Goal: Transaction & Acquisition: Purchase product/service

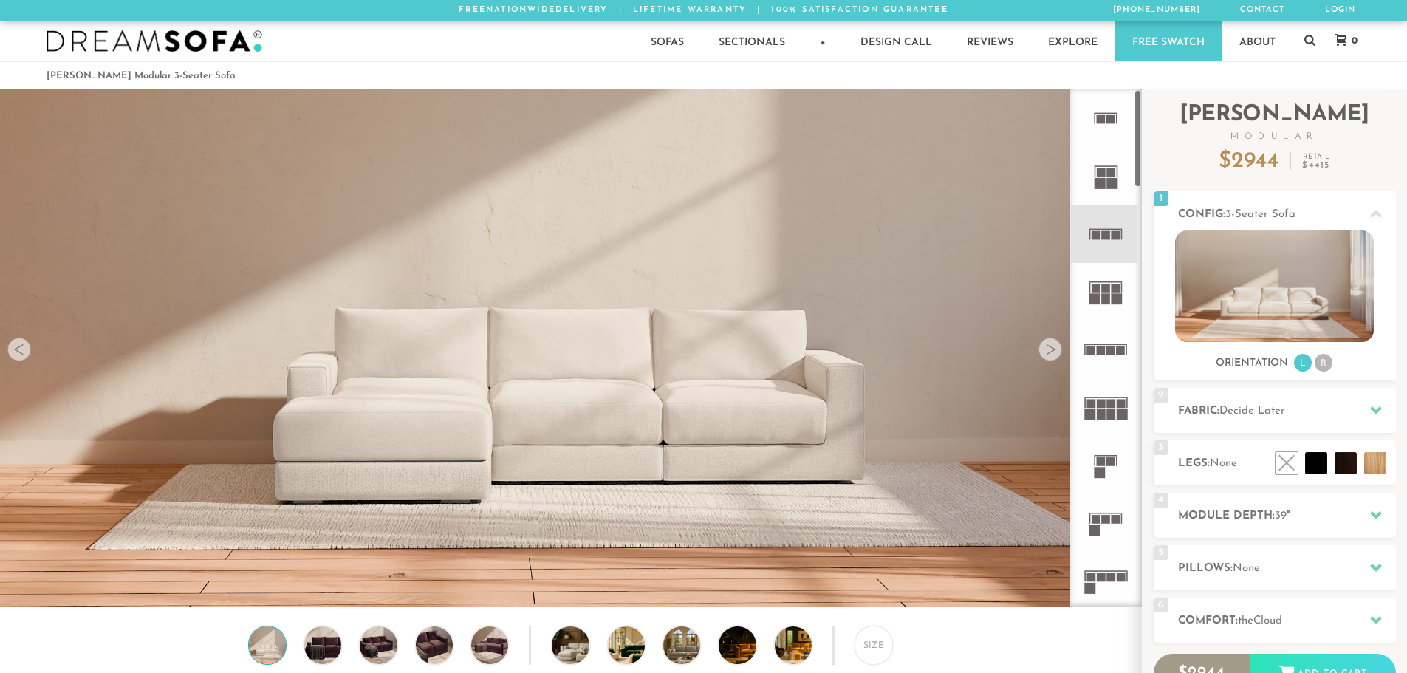
click at [1098, 121] on rect at bounding box center [1101, 119] width 9 height 9
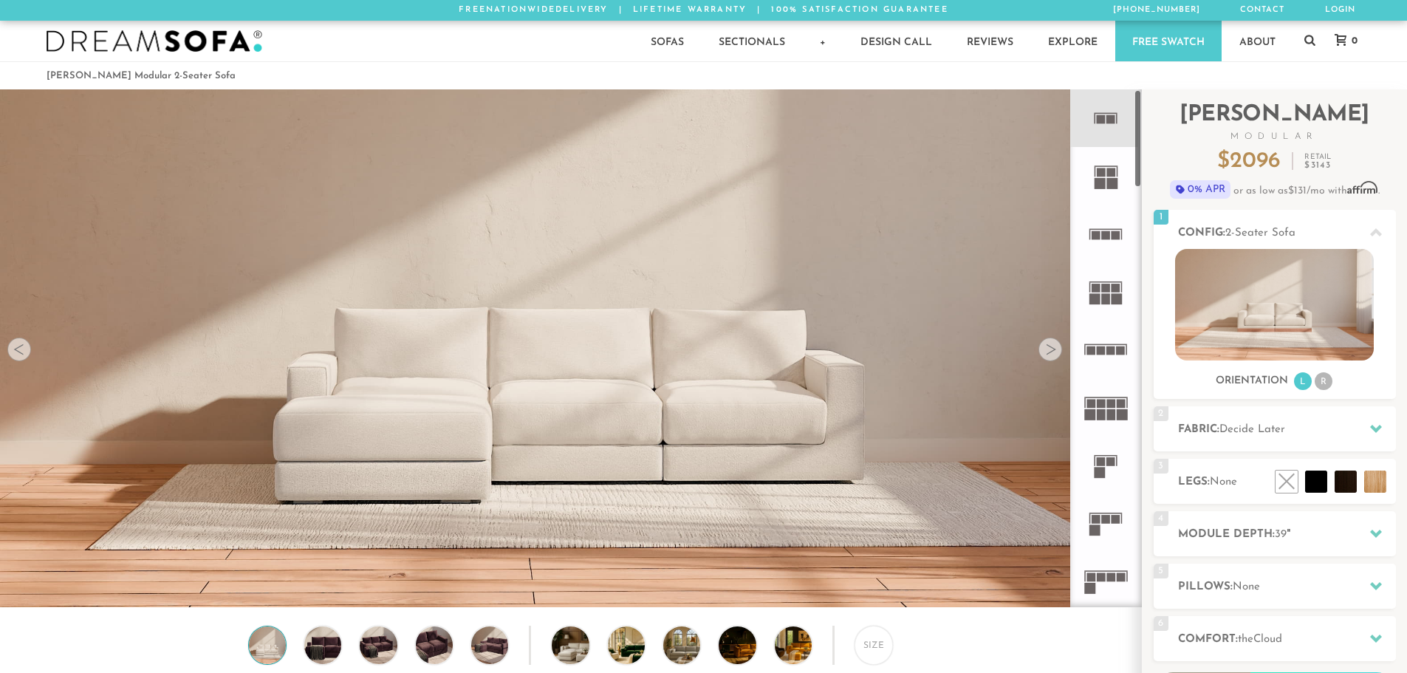
click at [1099, 179] on rect at bounding box center [1100, 183] width 11 height 11
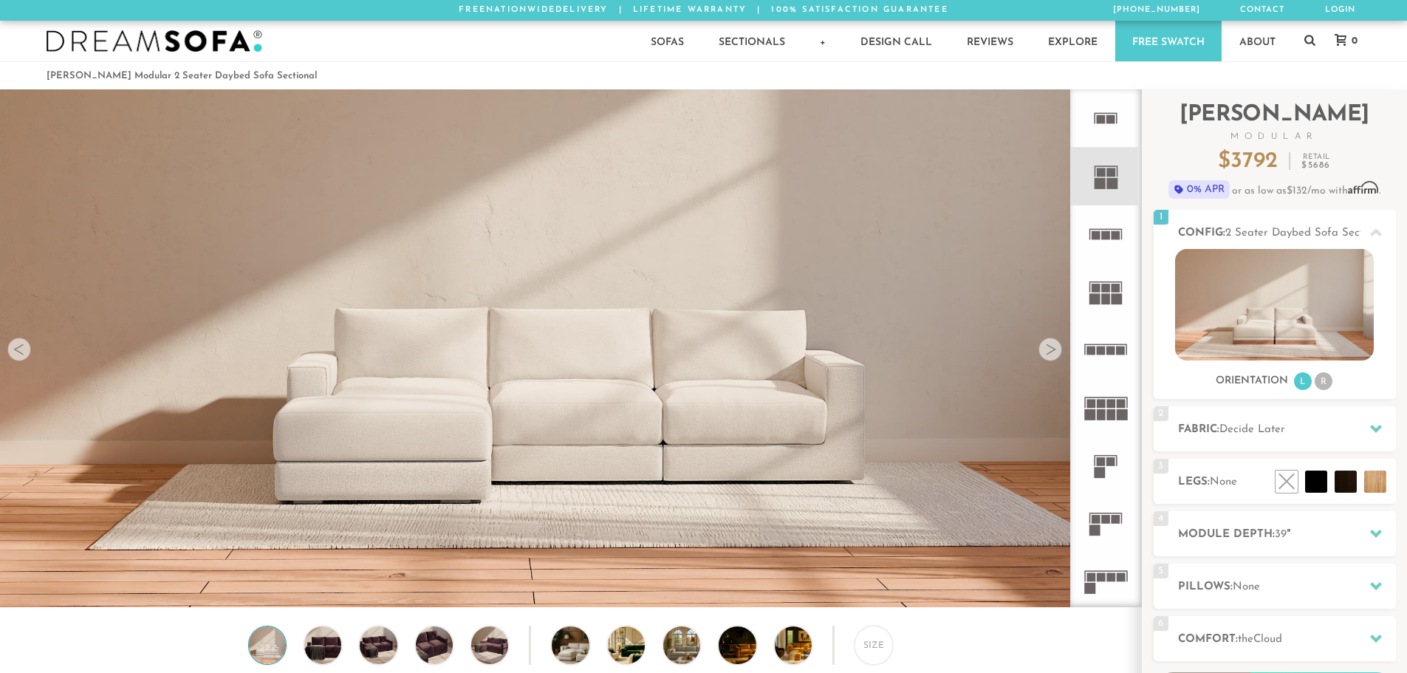
click at [1058, 349] on div at bounding box center [1050, 350] width 24 height 24
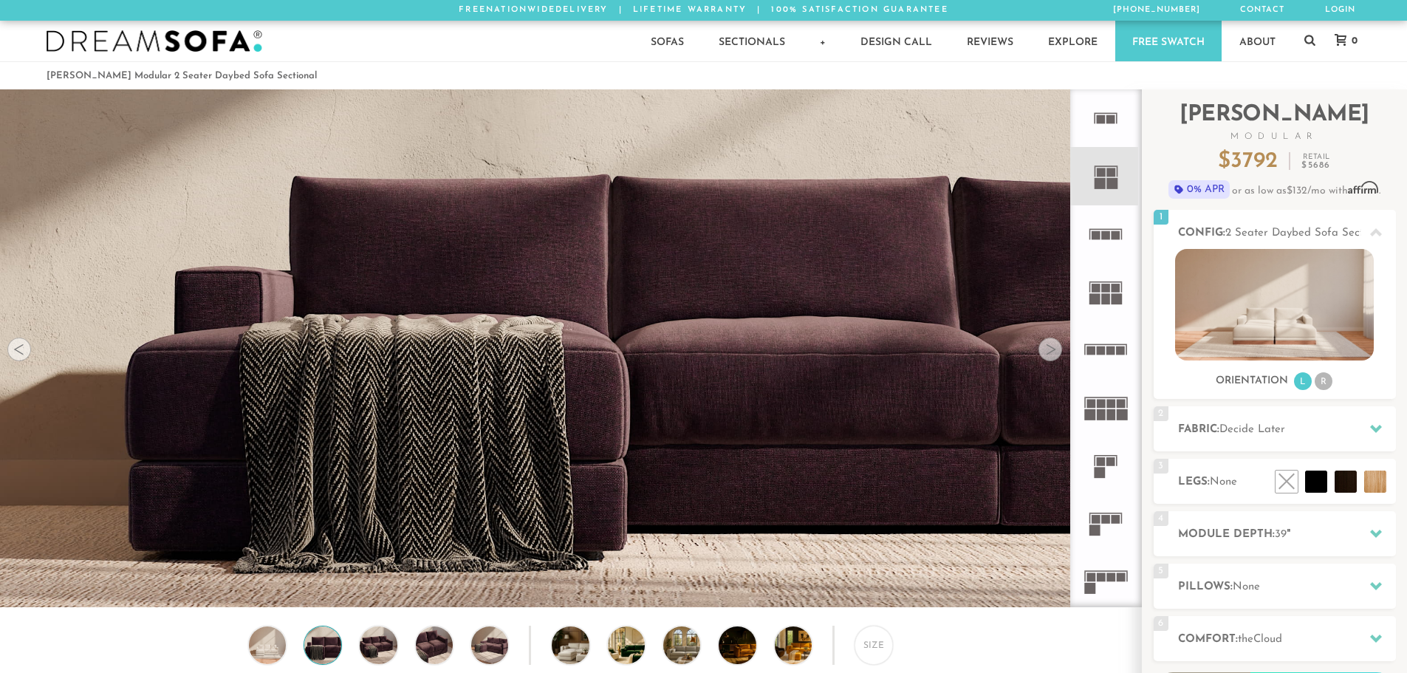
click at [1058, 349] on div at bounding box center [1050, 350] width 24 height 24
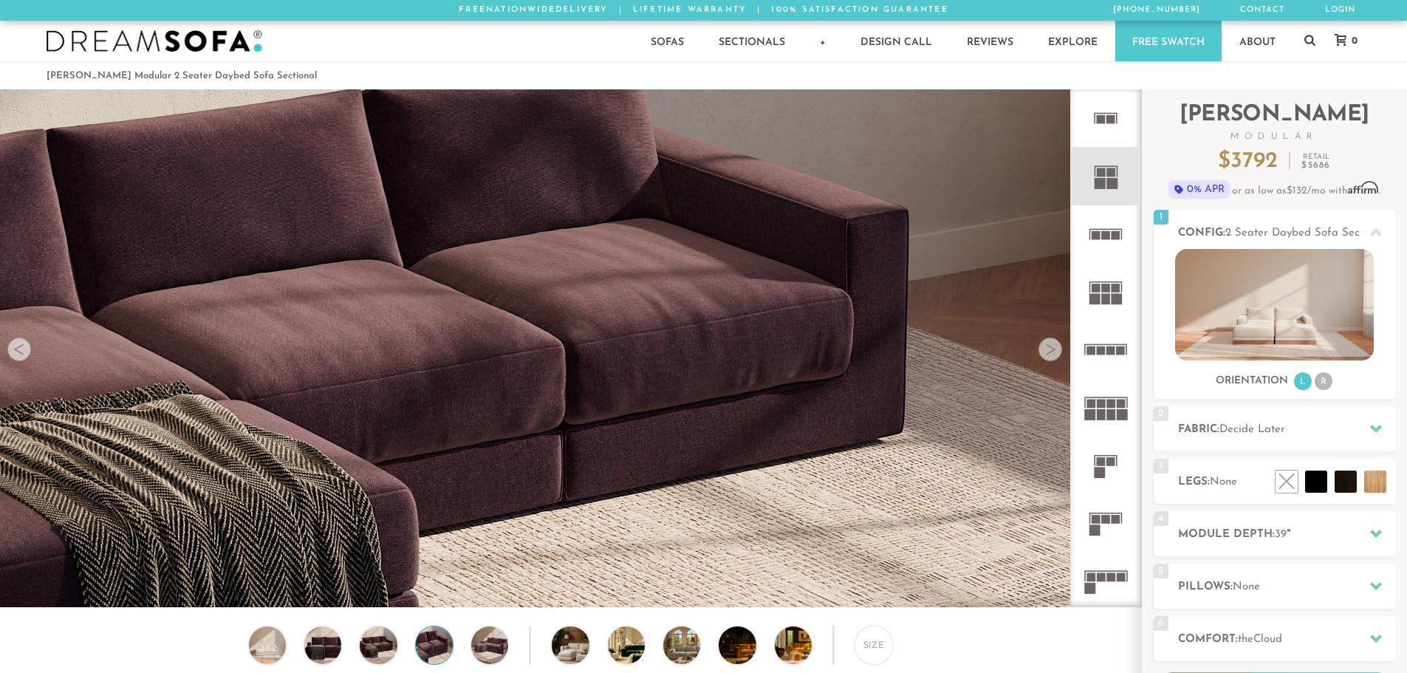
click at [1058, 349] on div at bounding box center [1050, 350] width 24 height 24
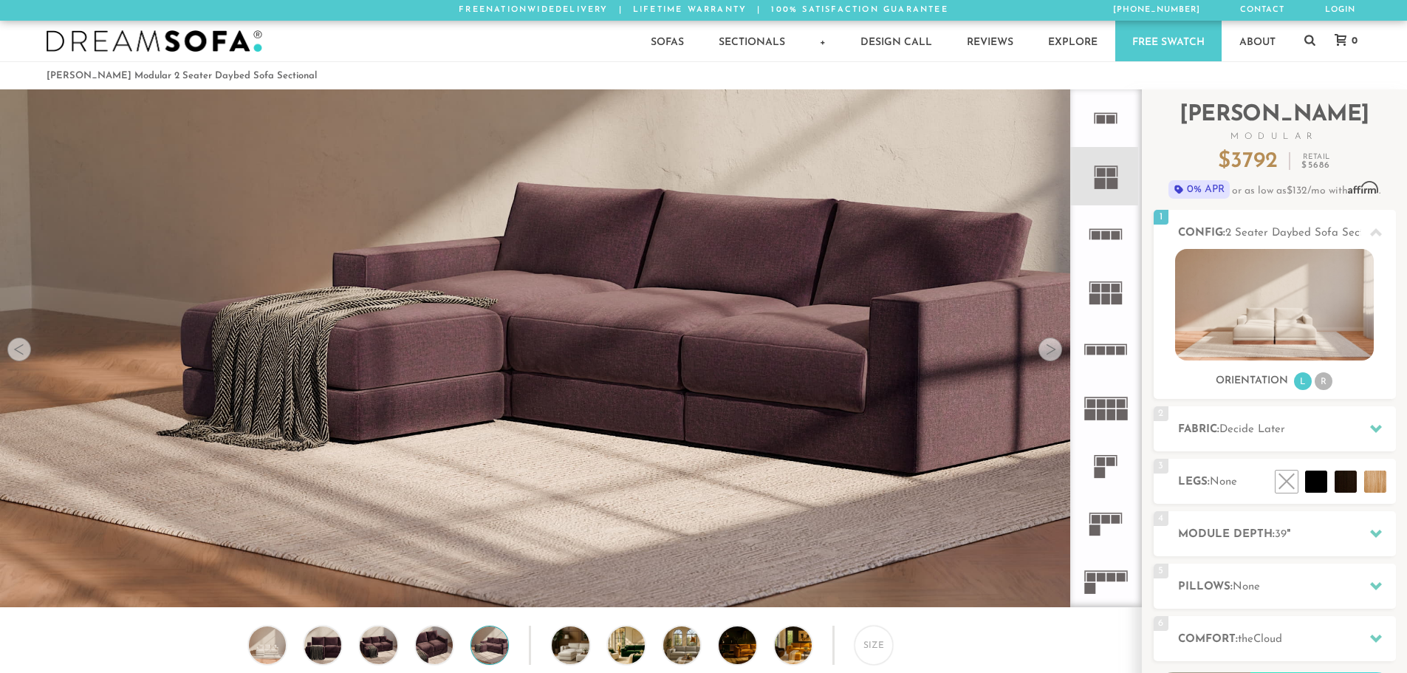
click at [1114, 469] on icon at bounding box center [1106, 466] width 58 height 58
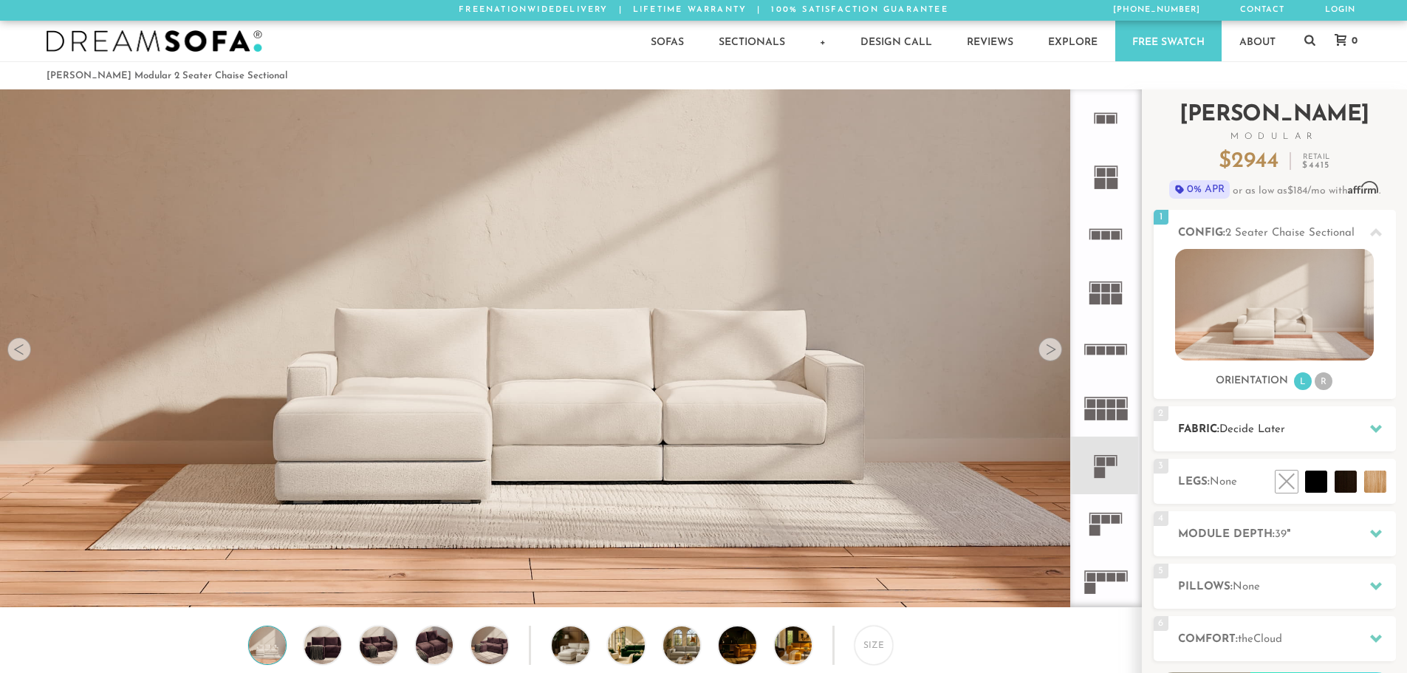
click at [1321, 421] on h2 "Fabric: Decide Later" at bounding box center [1287, 429] width 218 height 17
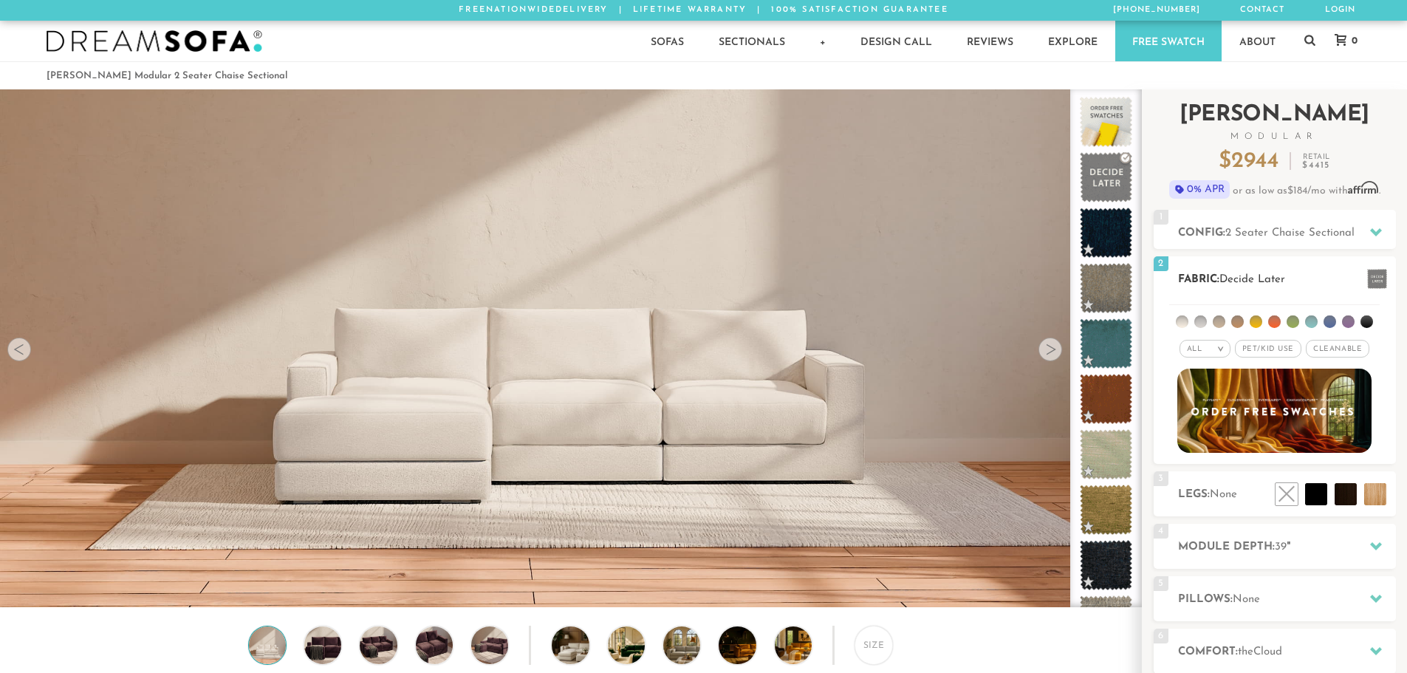
click at [1214, 349] on div "All >" at bounding box center [1205, 349] width 51 height 18
click at [1208, 470] on li "Luxury" at bounding box center [1205, 473] width 51 height 21
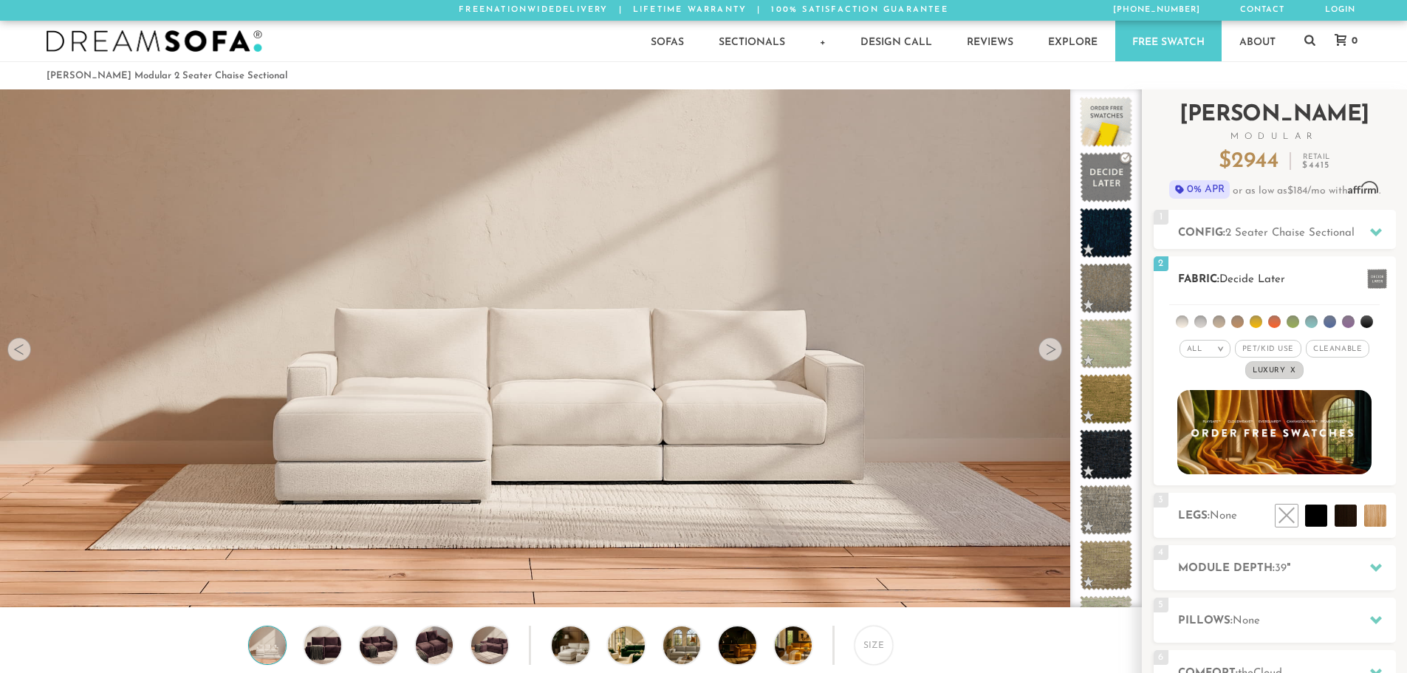
click at [1242, 321] on li at bounding box center [1237, 321] width 13 height 13
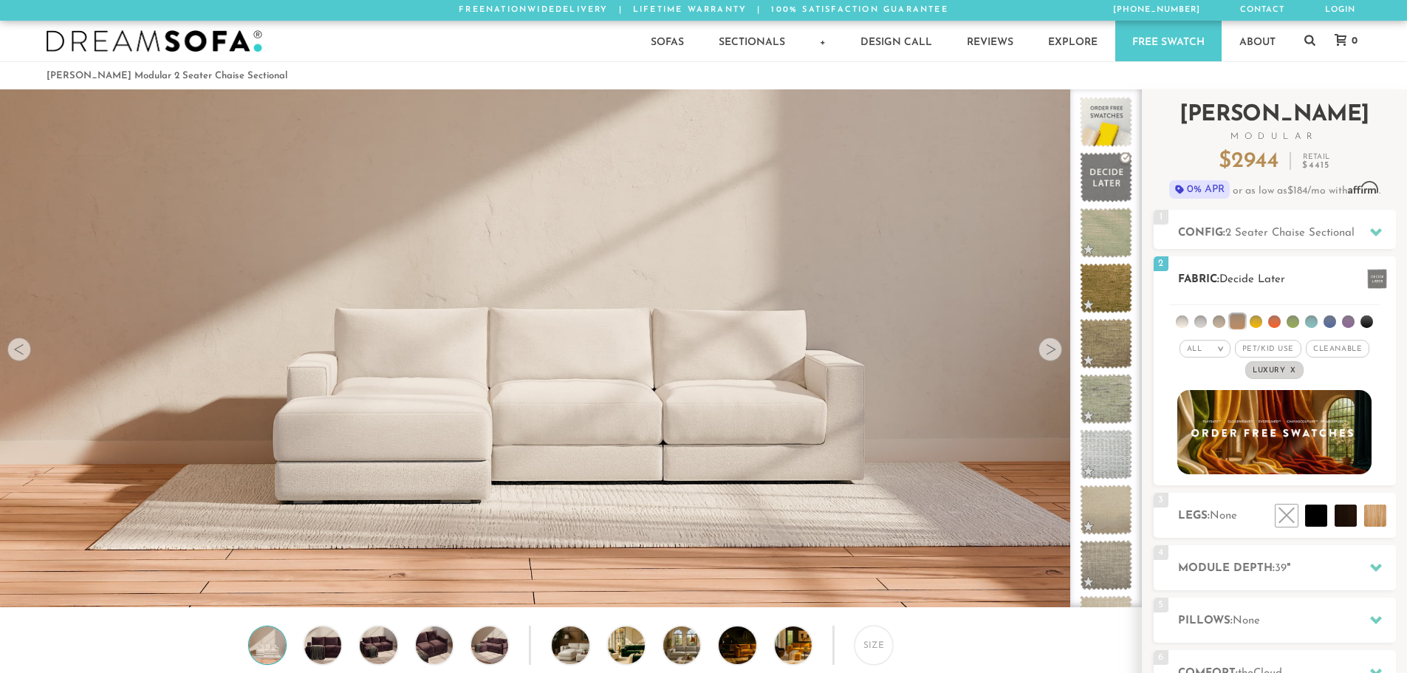
click at [1200, 324] on li at bounding box center [1200, 321] width 13 height 13
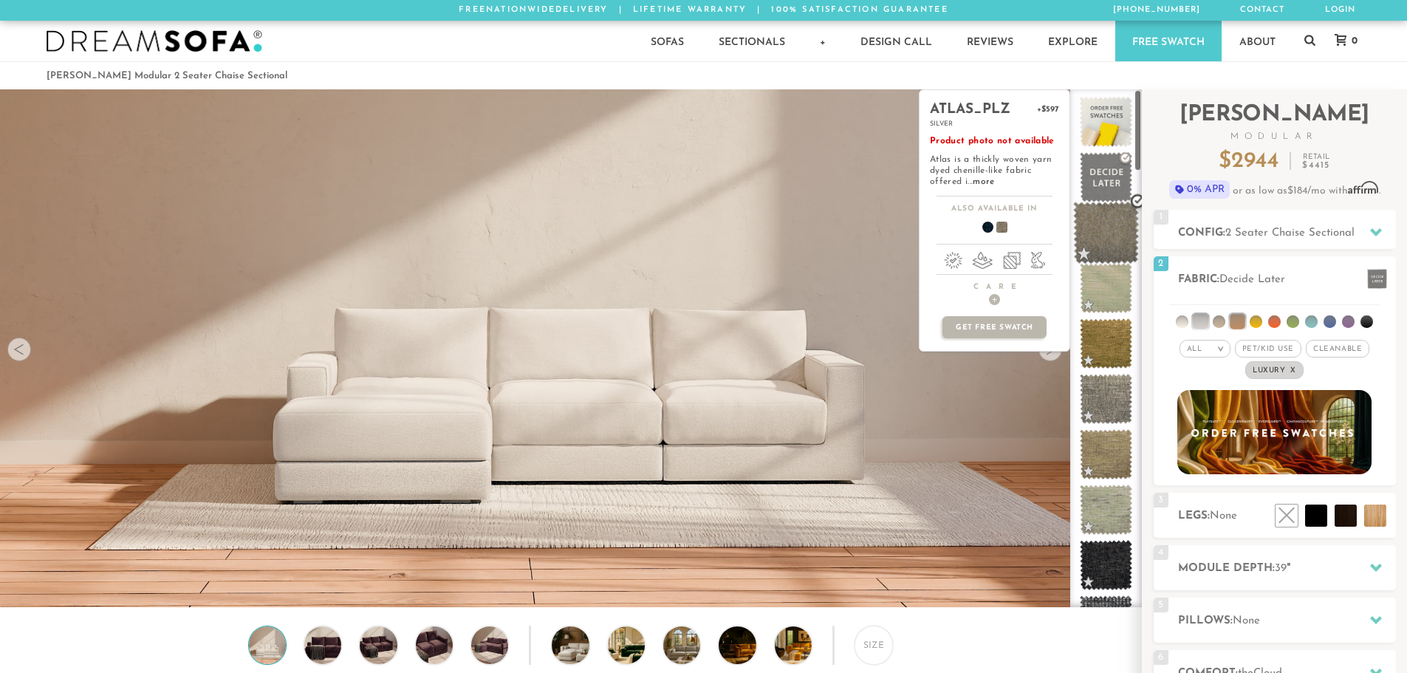
click at [1101, 225] on span at bounding box center [1106, 233] width 66 height 63
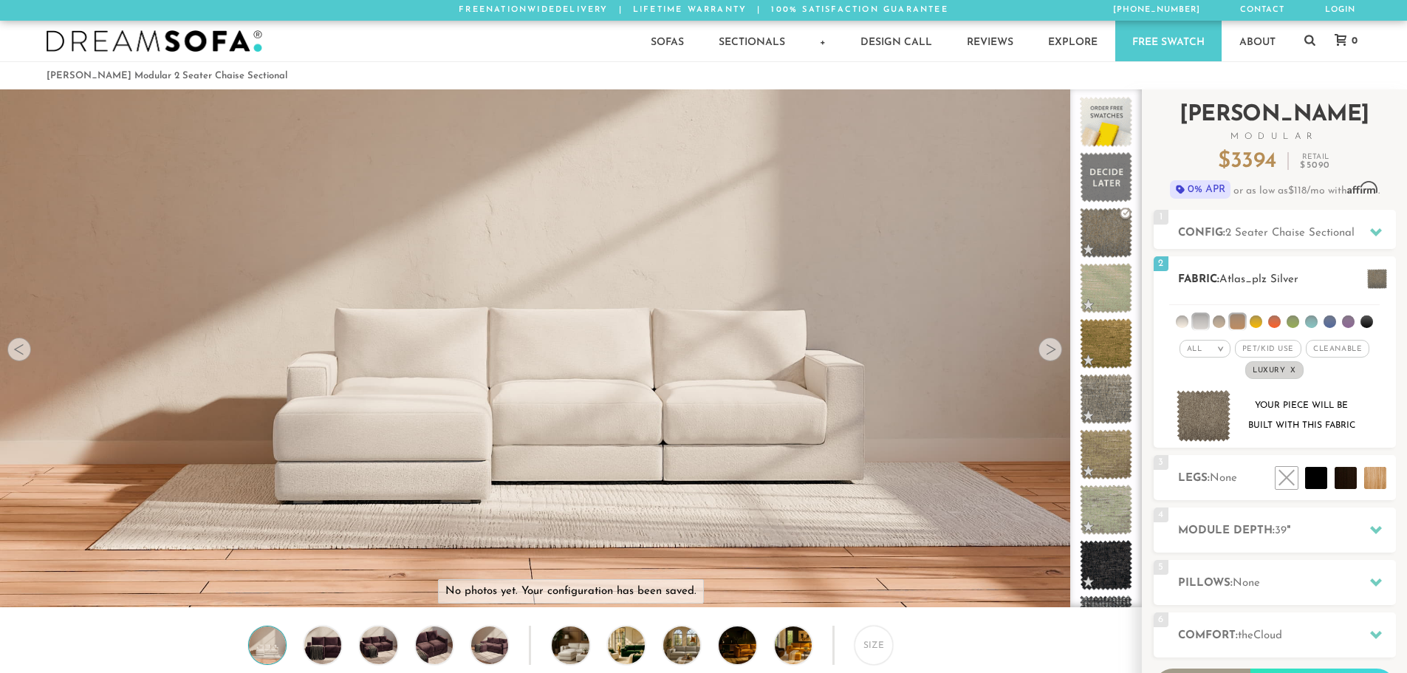
click at [1206, 351] on div "All >" at bounding box center [1205, 349] width 51 height 18
click at [1347, 355] on span "Cleanable x" at bounding box center [1338, 349] width 64 height 18
click at [1295, 369] on em "x" at bounding box center [1293, 370] width 6 height 8
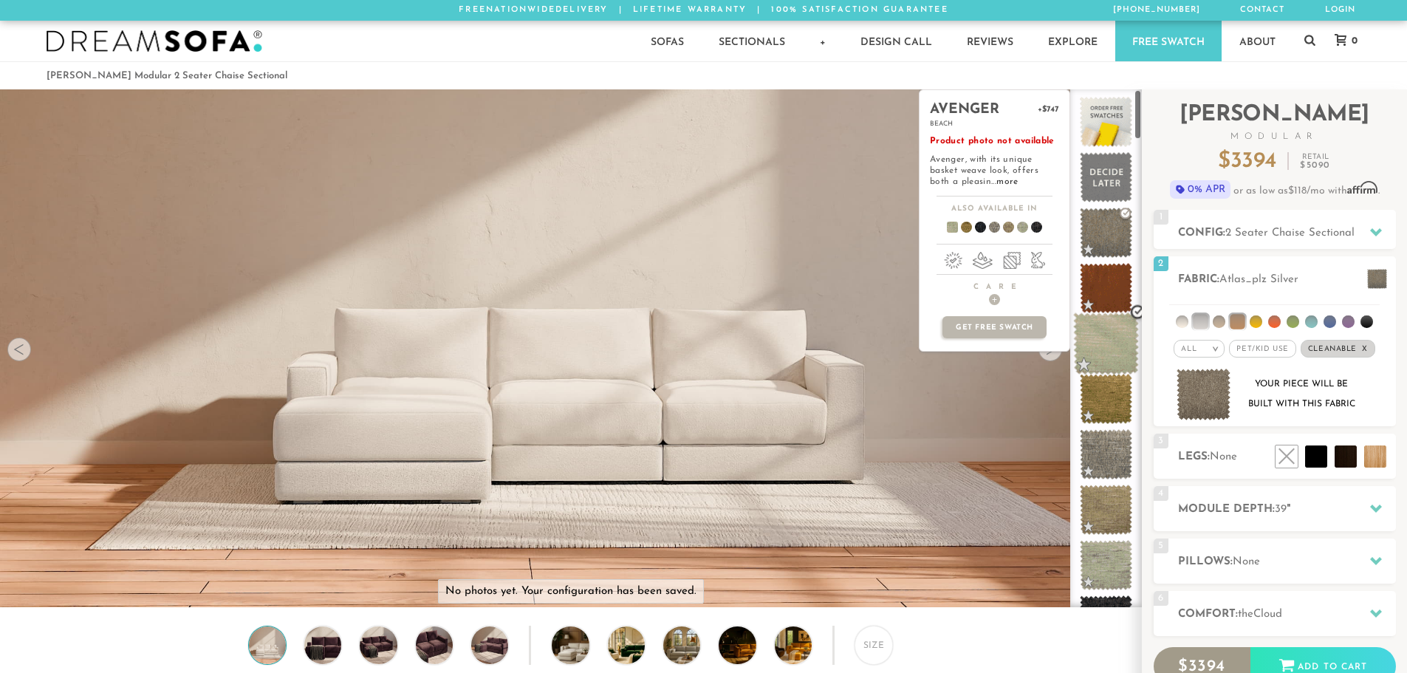
click at [1101, 324] on span at bounding box center [1106, 343] width 66 height 63
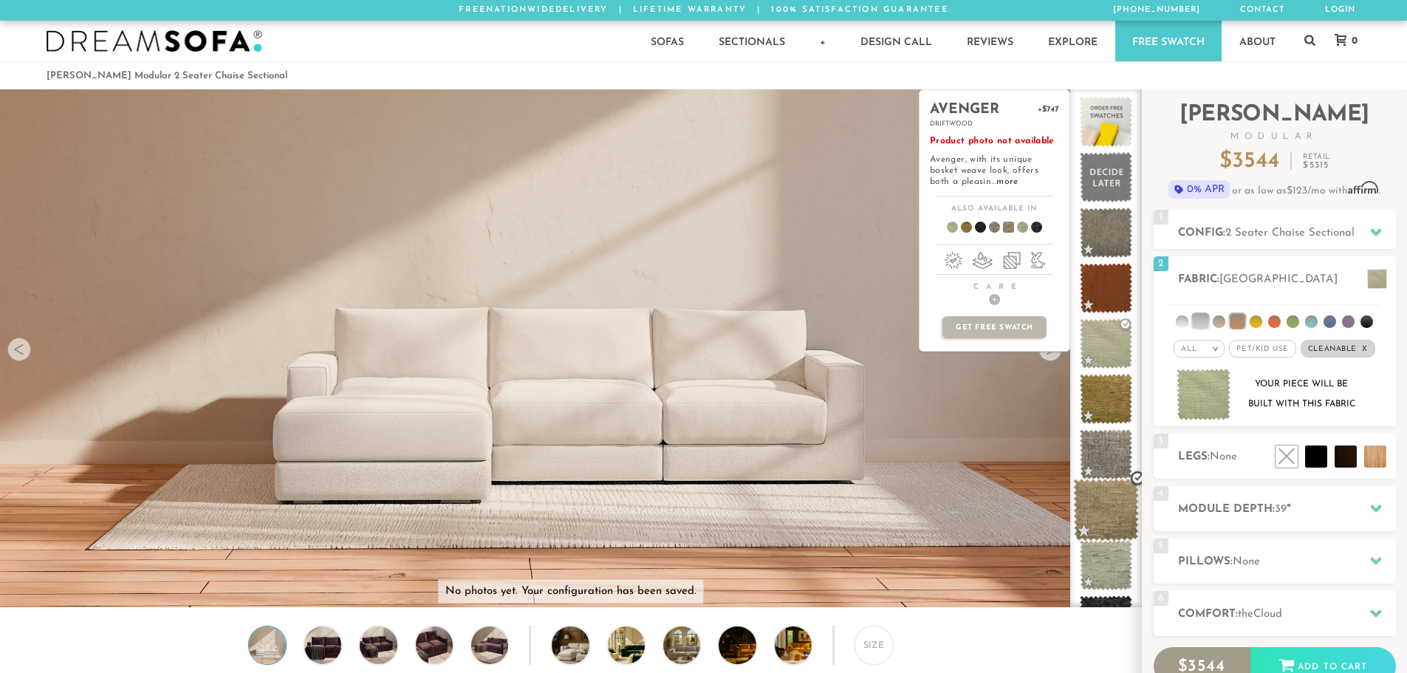
click at [1114, 510] on span at bounding box center [1106, 510] width 66 height 63
click at [1120, 563] on span at bounding box center [1106, 565] width 66 height 63
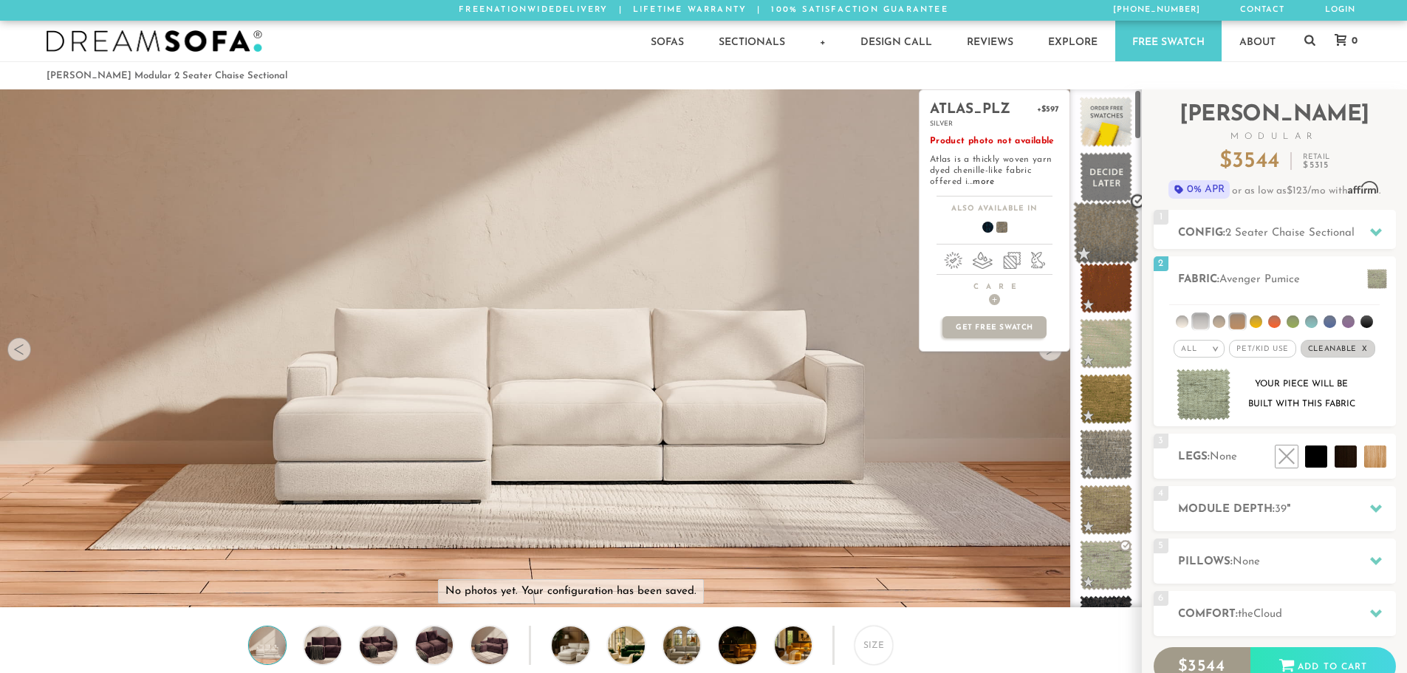
click at [1120, 223] on span at bounding box center [1106, 233] width 66 height 63
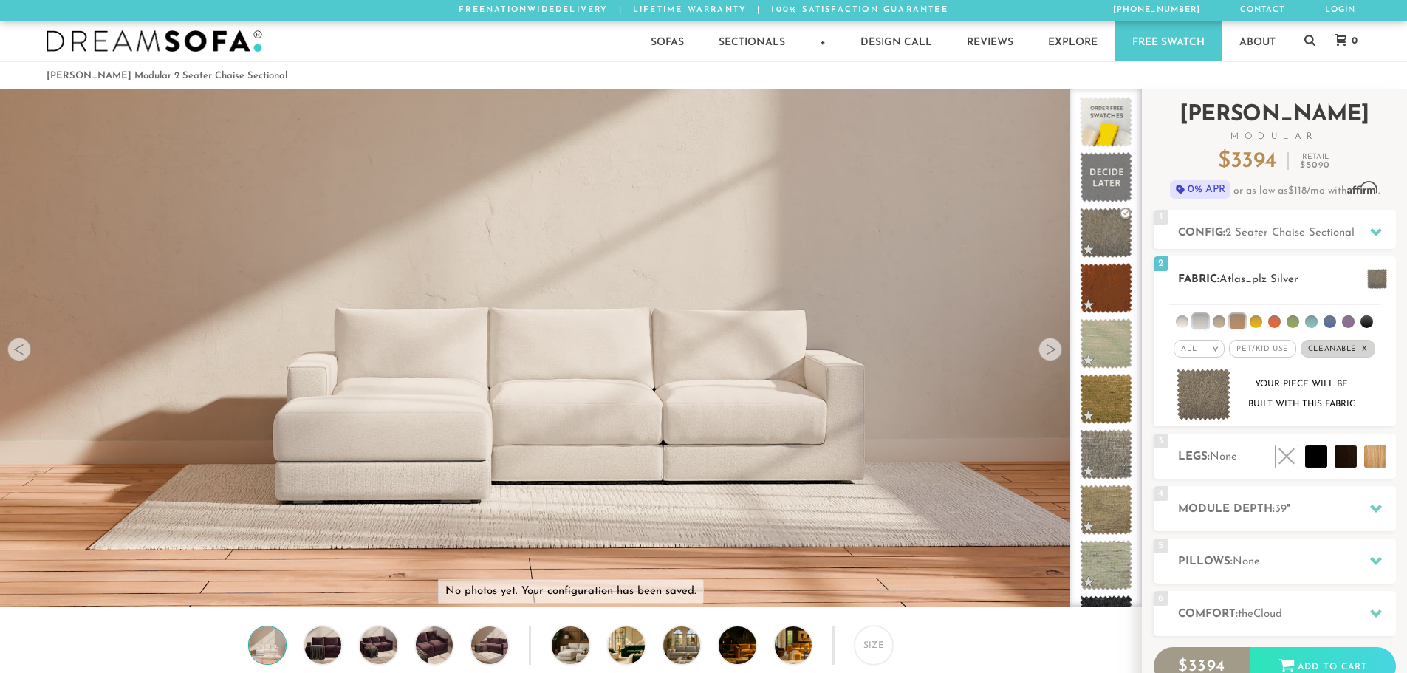
click at [1198, 320] on li at bounding box center [1200, 321] width 15 height 15
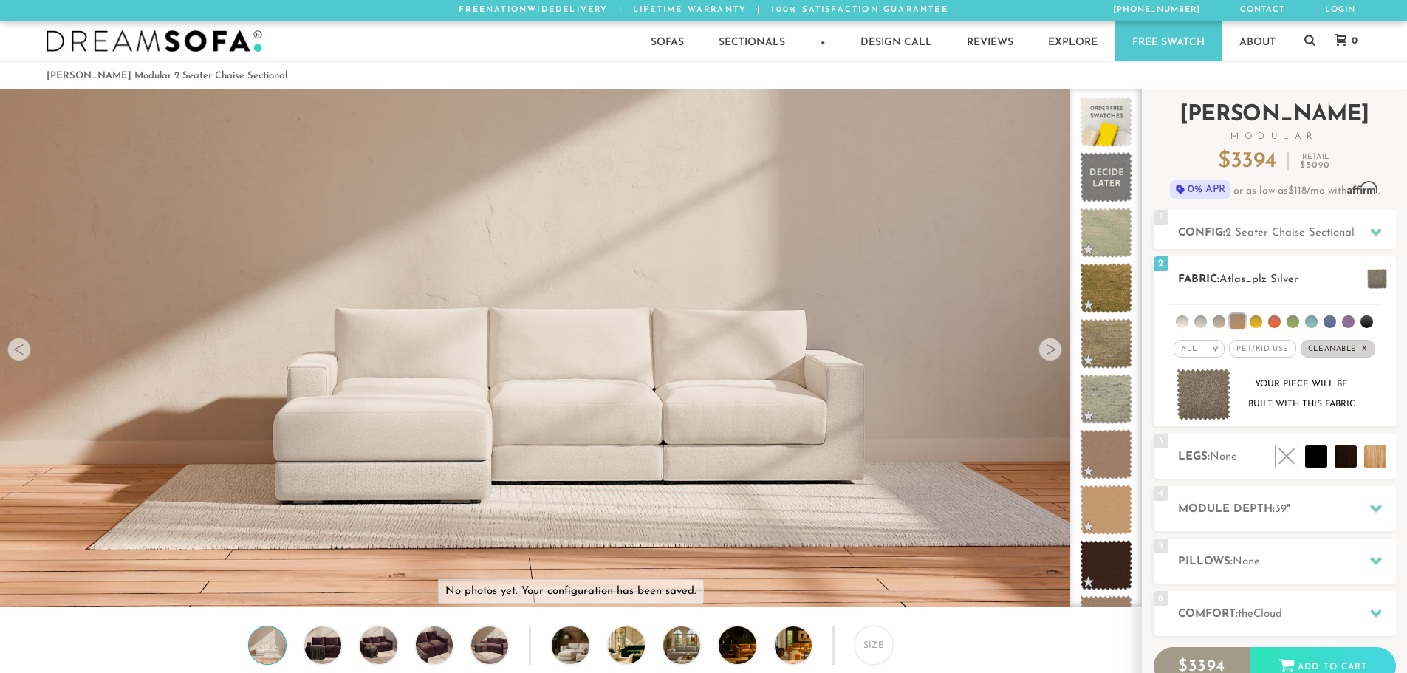
click at [1186, 320] on li at bounding box center [1182, 321] width 13 height 13
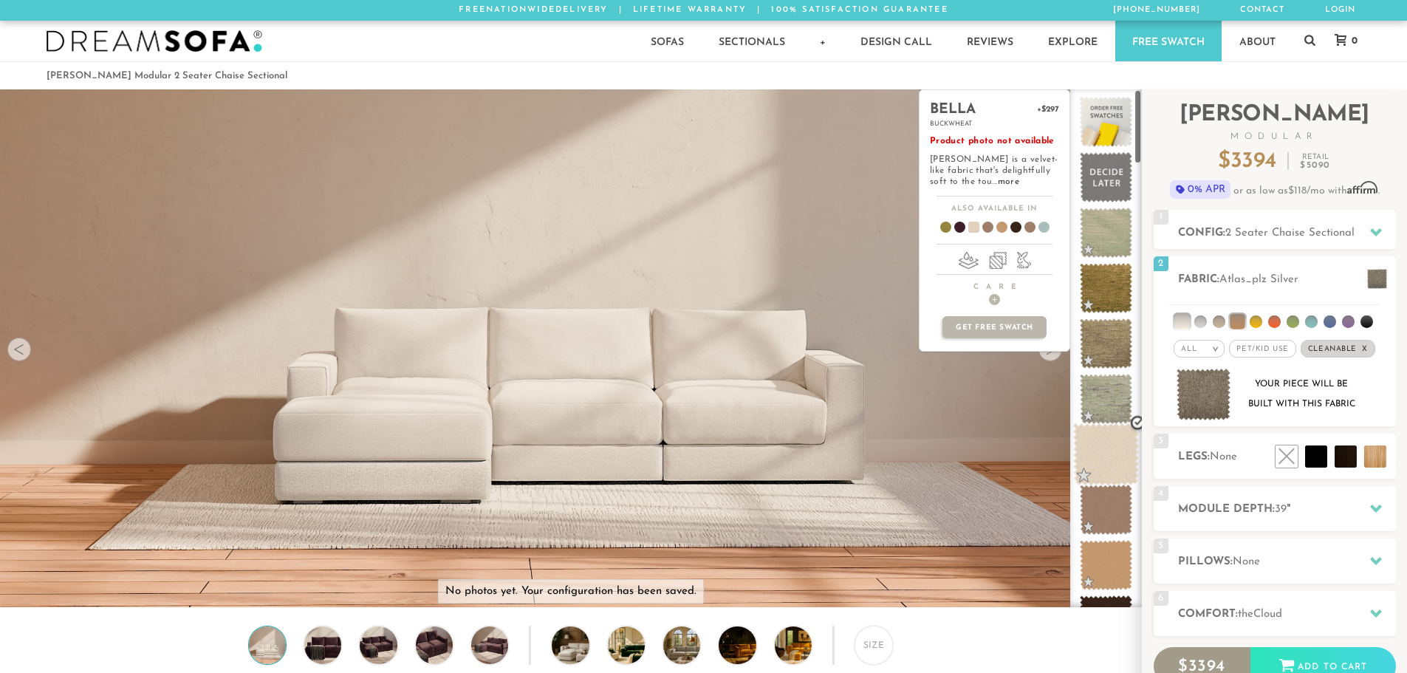
click at [1098, 456] on span at bounding box center [1106, 454] width 66 height 63
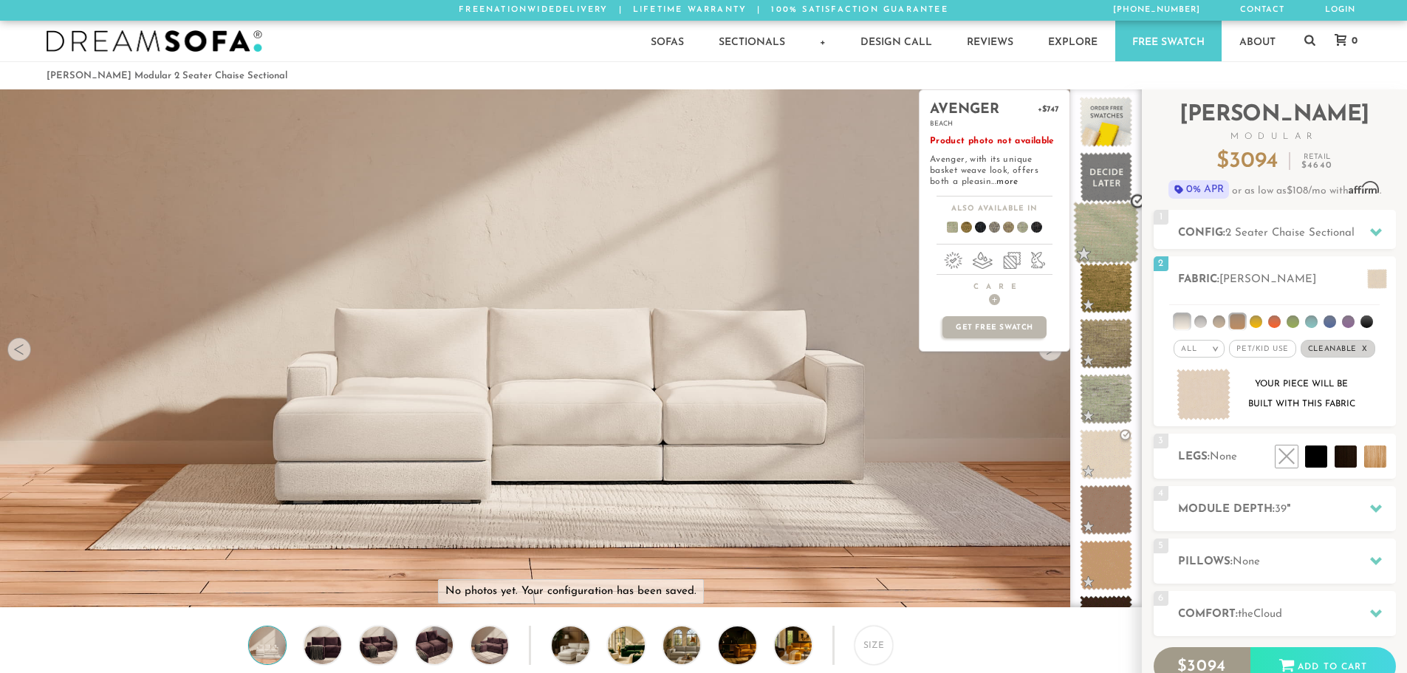
click at [1107, 234] on span at bounding box center [1106, 233] width 66 height 63
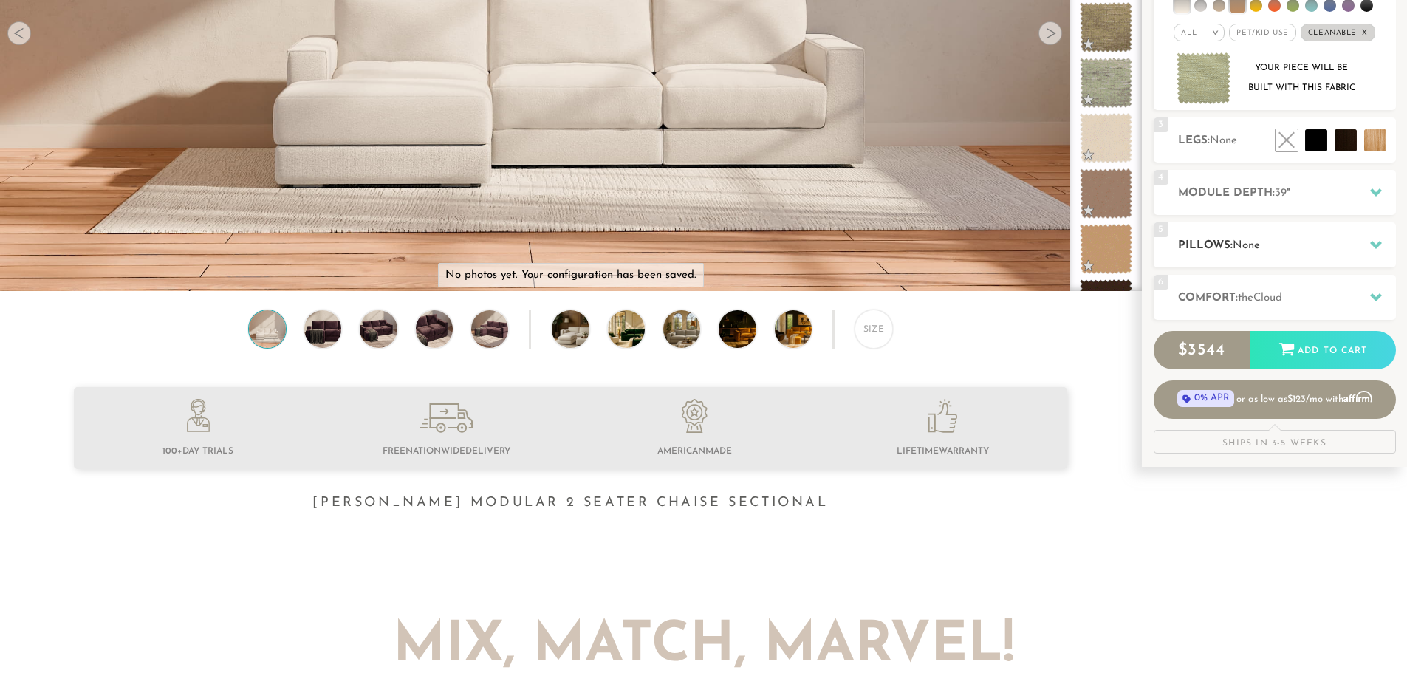
scroll to position [323, 0]
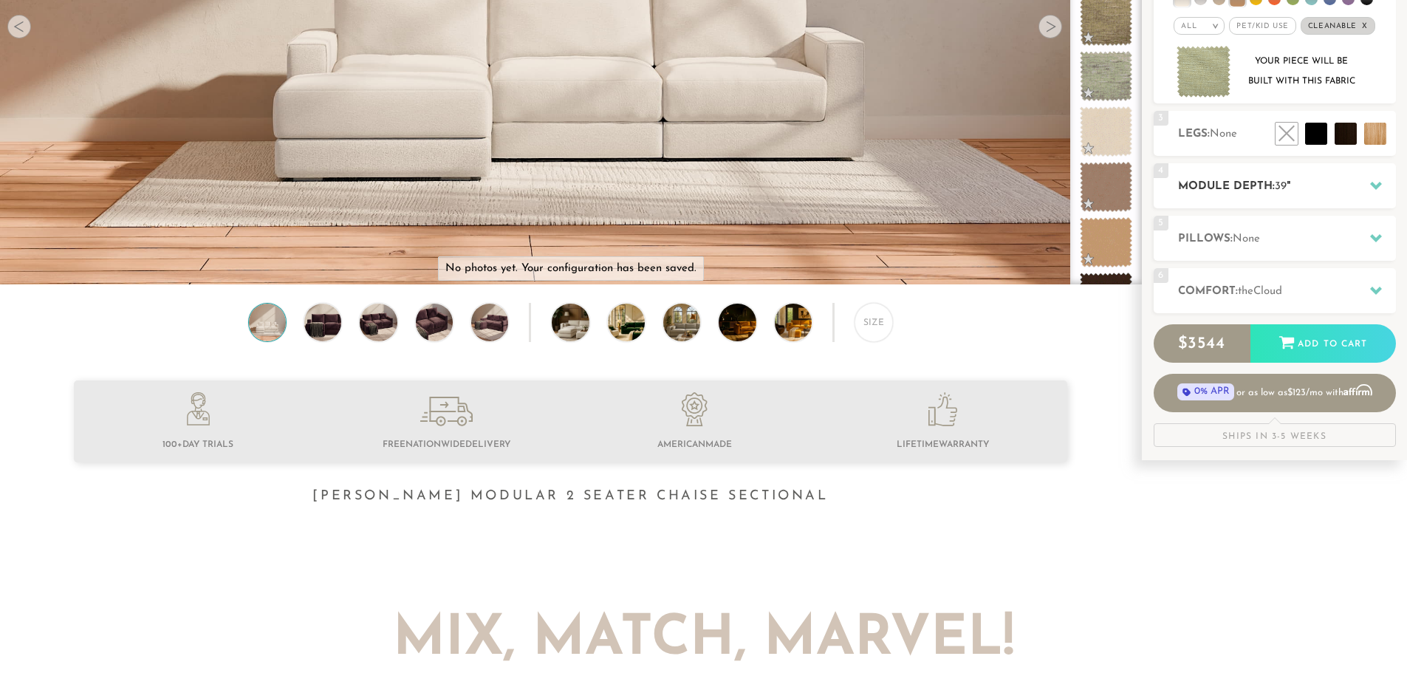
click at [1309, 191] on h2 "Module Depth: 39 "" at bounding box center [1287, 186] width 218 height 17
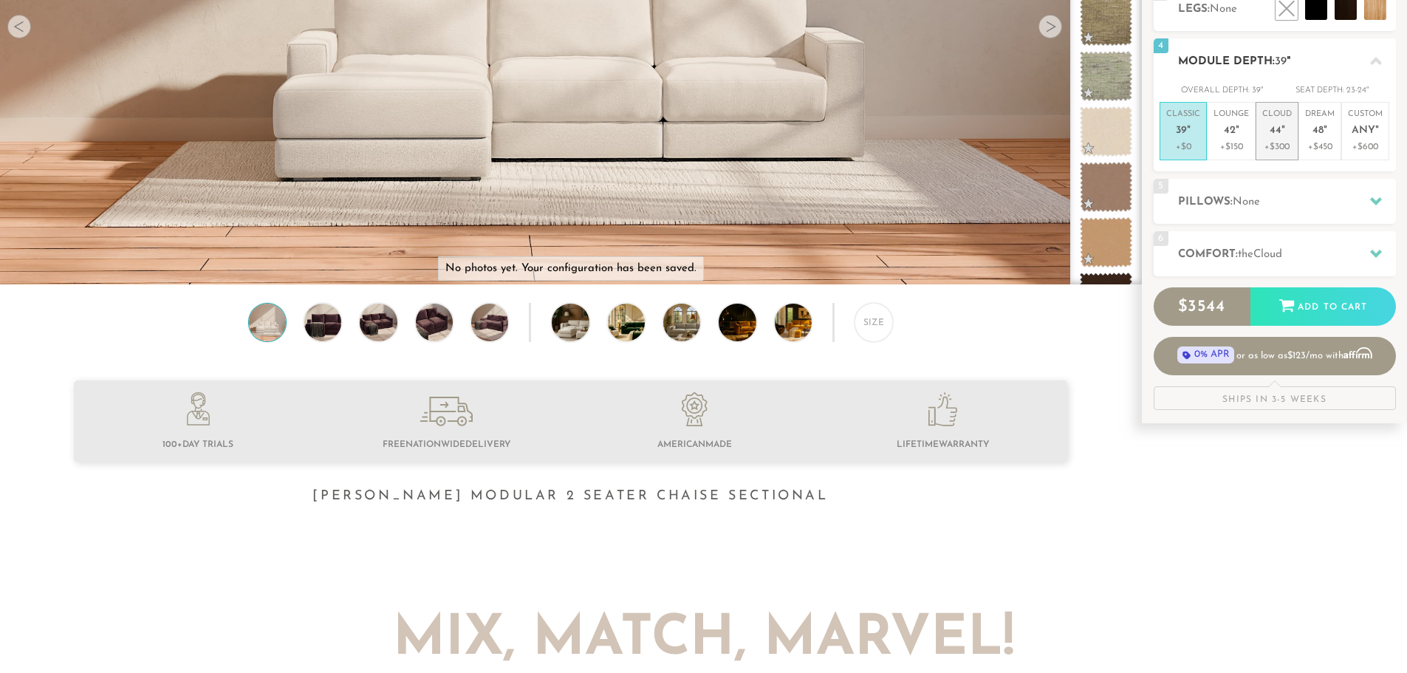
click at [1279, 140] on p "+$300" at bounding box center [1277, 146] width 30 height 13
click at [1282, 197] on h2 "Pillows: None" at bounding box center [1287, 202] width 218 height 17
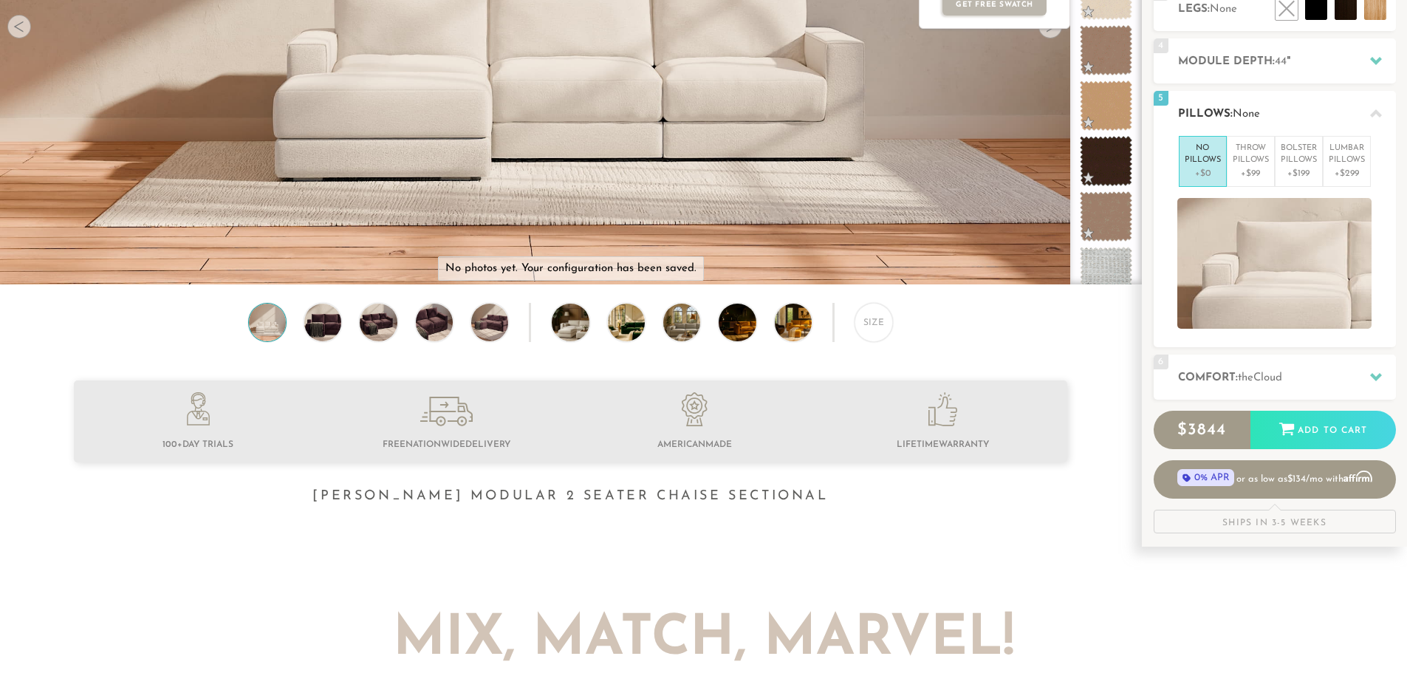
scroll to position [169, 0]
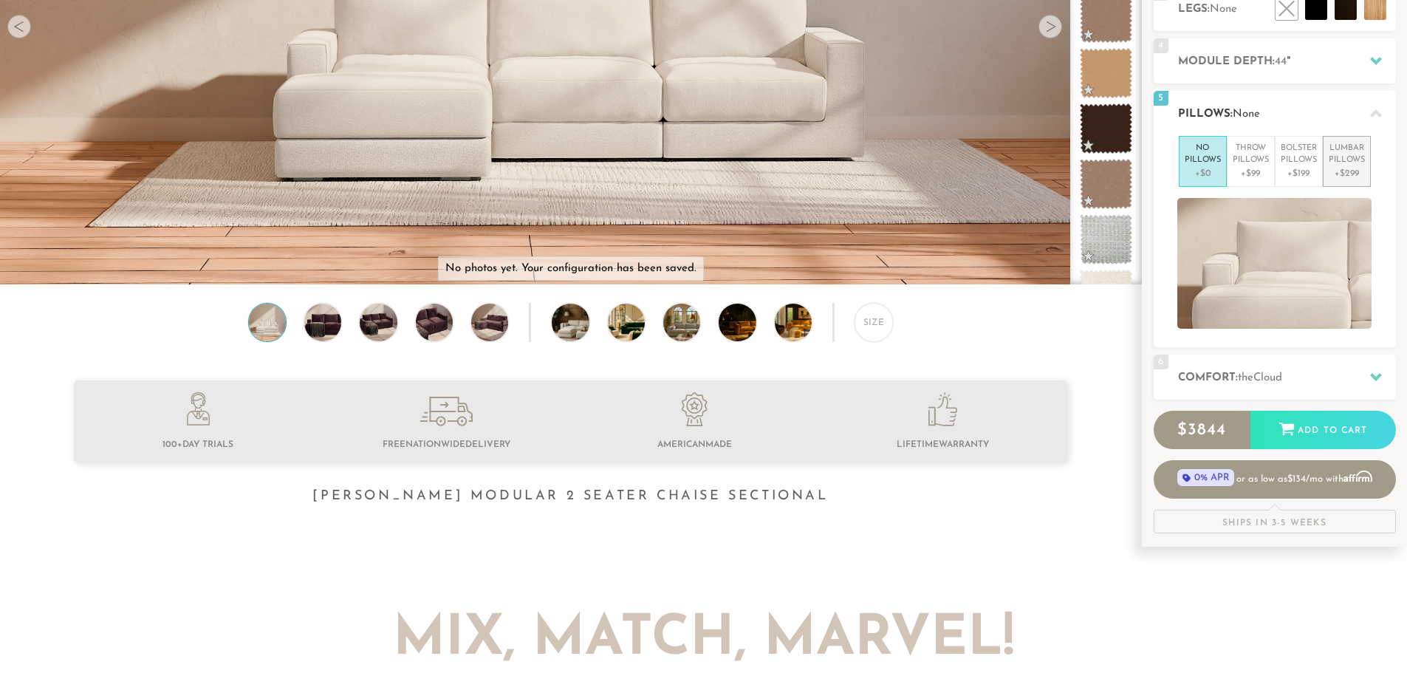
click at [1350, 158] on p "Lumbar Pillows" at bounding box center [1347, 155] width 36 height 24
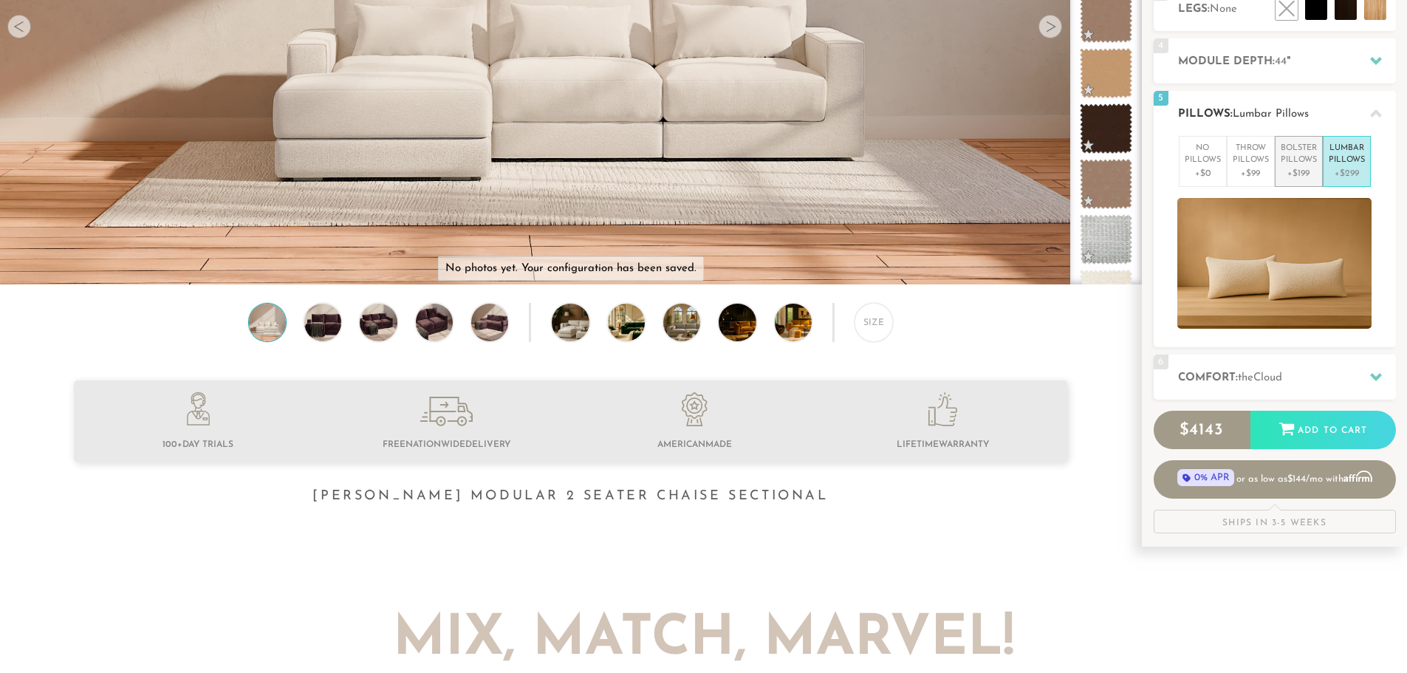
click at [1310, 157] on p "Bolster Pillows" at bounding box center [1299, 155] width 36 height 24
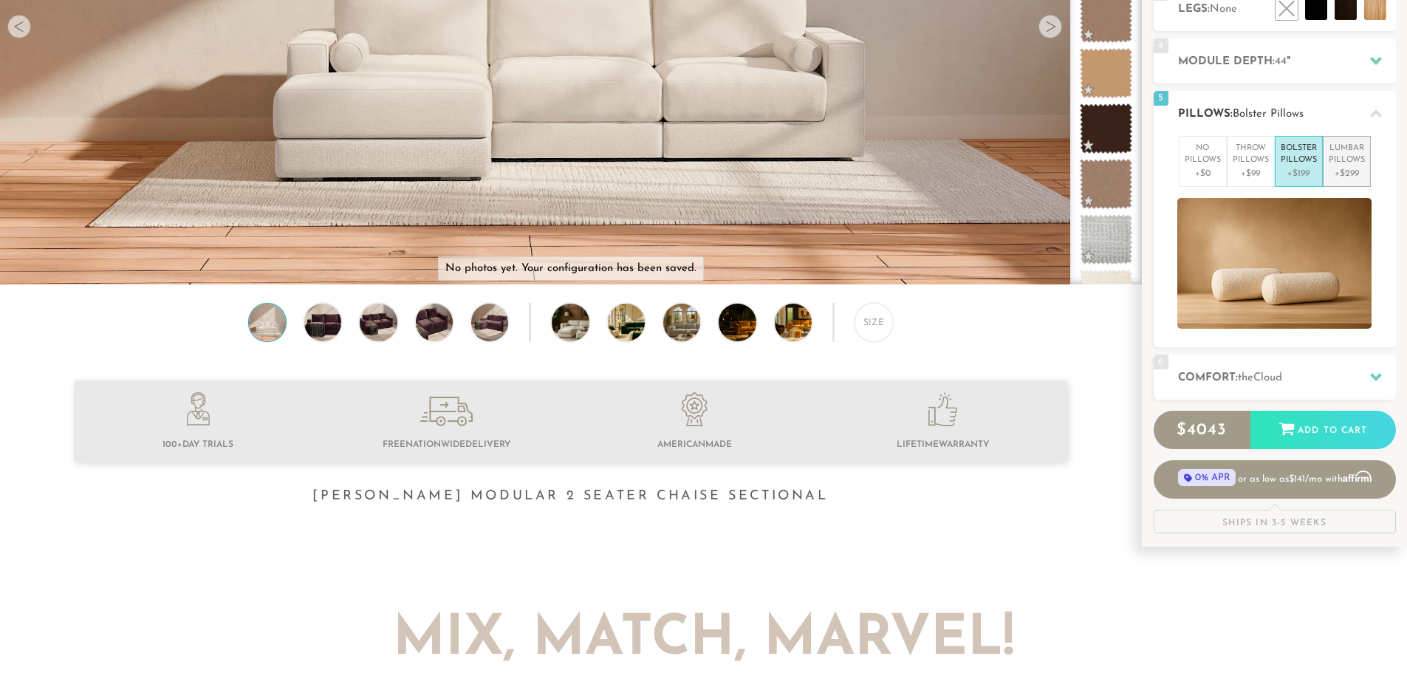
click at [1332, 167] on p "+$299" at bounding box center [1347, 173] width 36 height 13
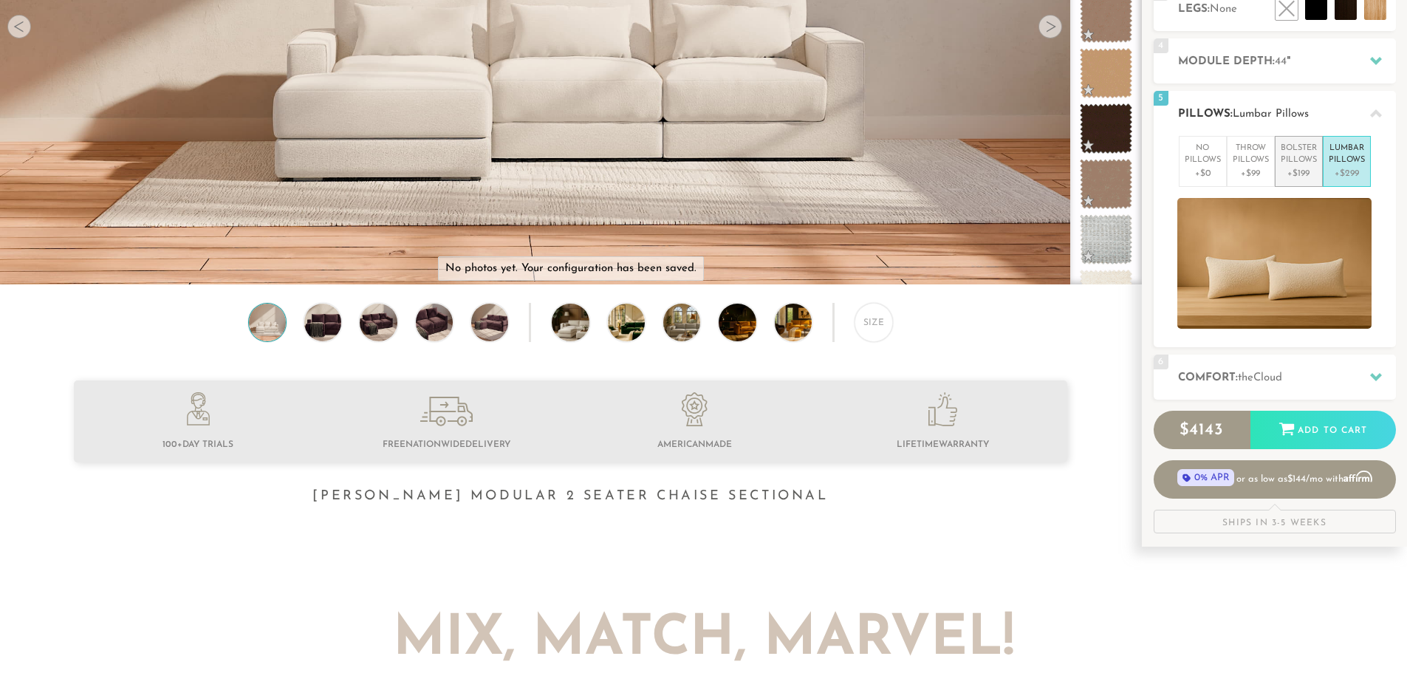
click at [1295, 164] on p "Bolster Pillows" at bounding box center [1299, 155] width 36 height 24
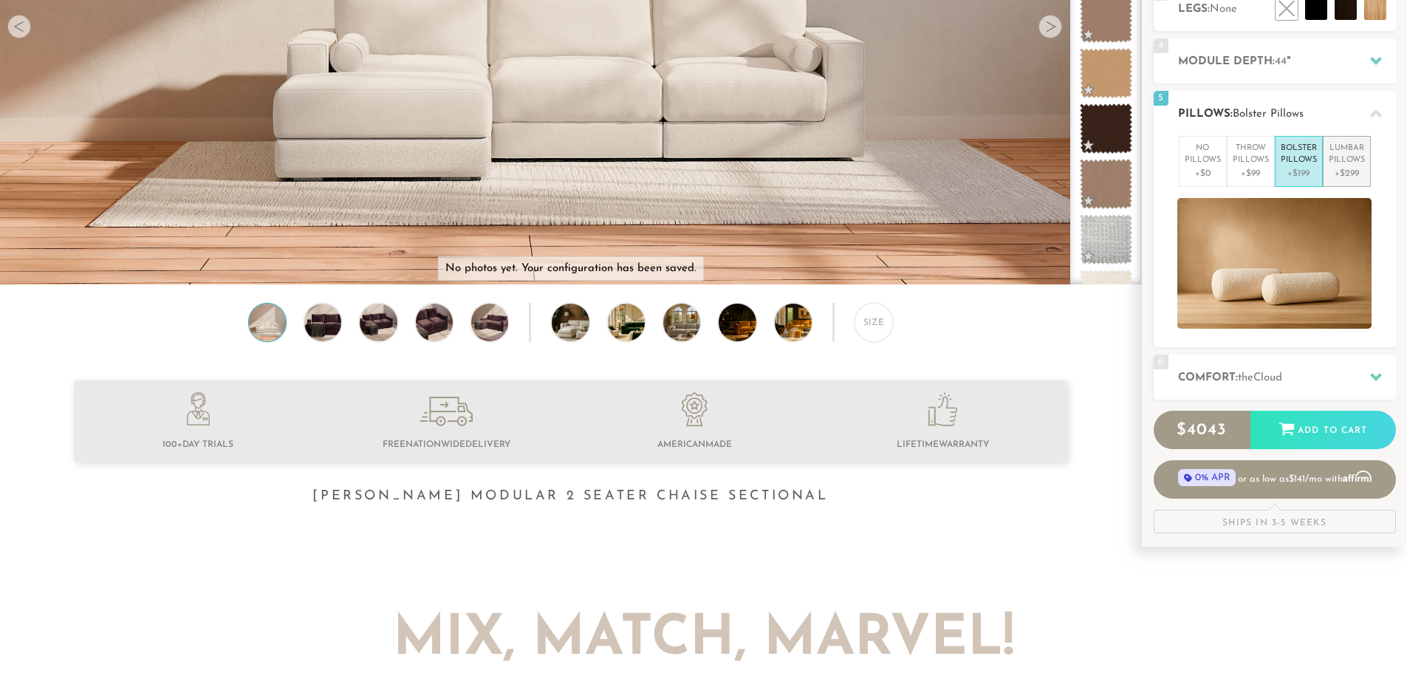
click at [1333, 166] on p "Lumbar Pillows" at bounding box center [1347, 155] width 36 height 24
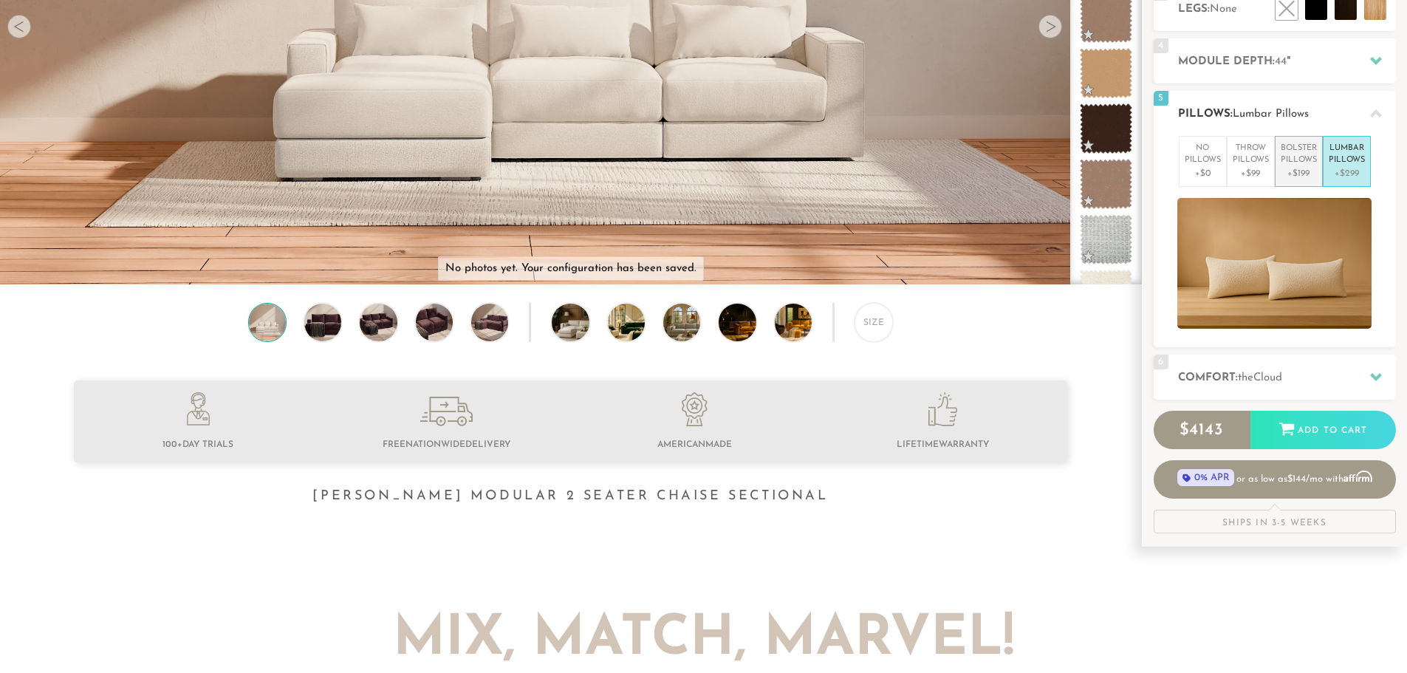
click at [1308, 167] on p "+$199" at bounding box center [1299, 173] width 36 height 13
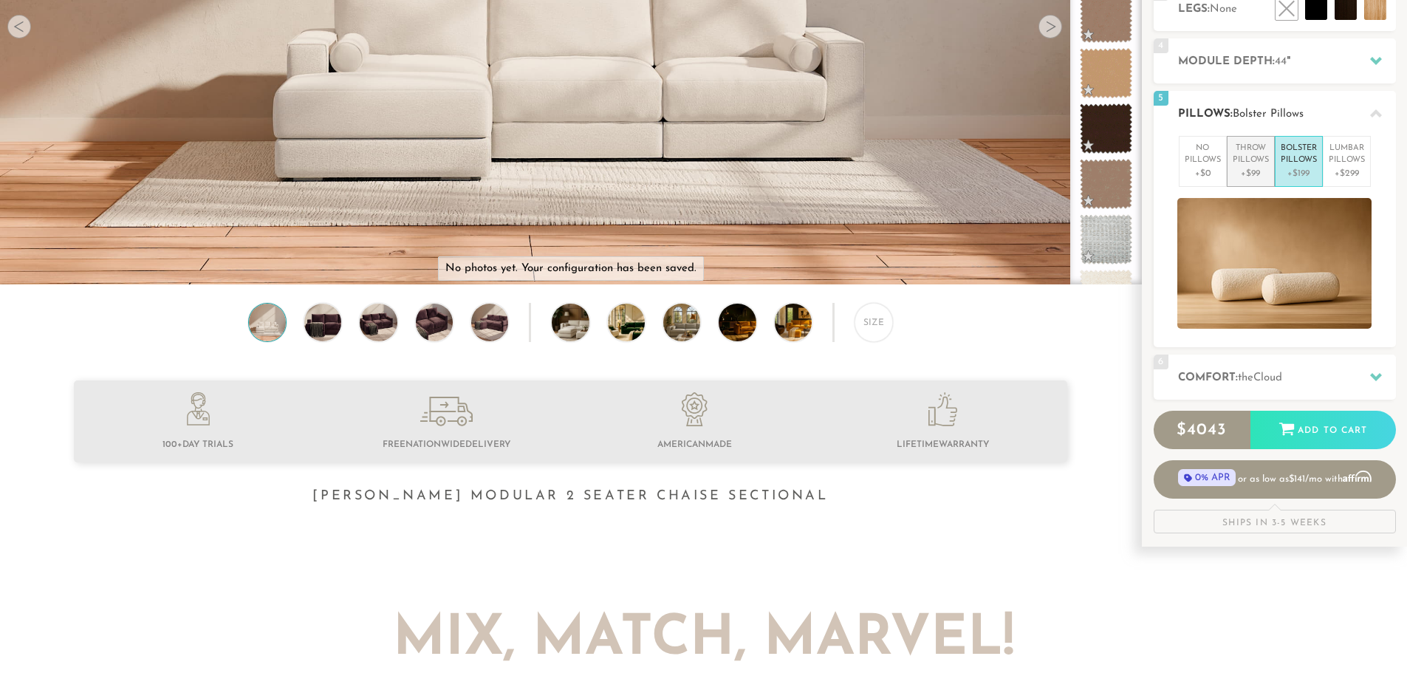
click at [1245, 165] on p "Throw Pillows" at bounding box center [1251, 155] width 36 height 24
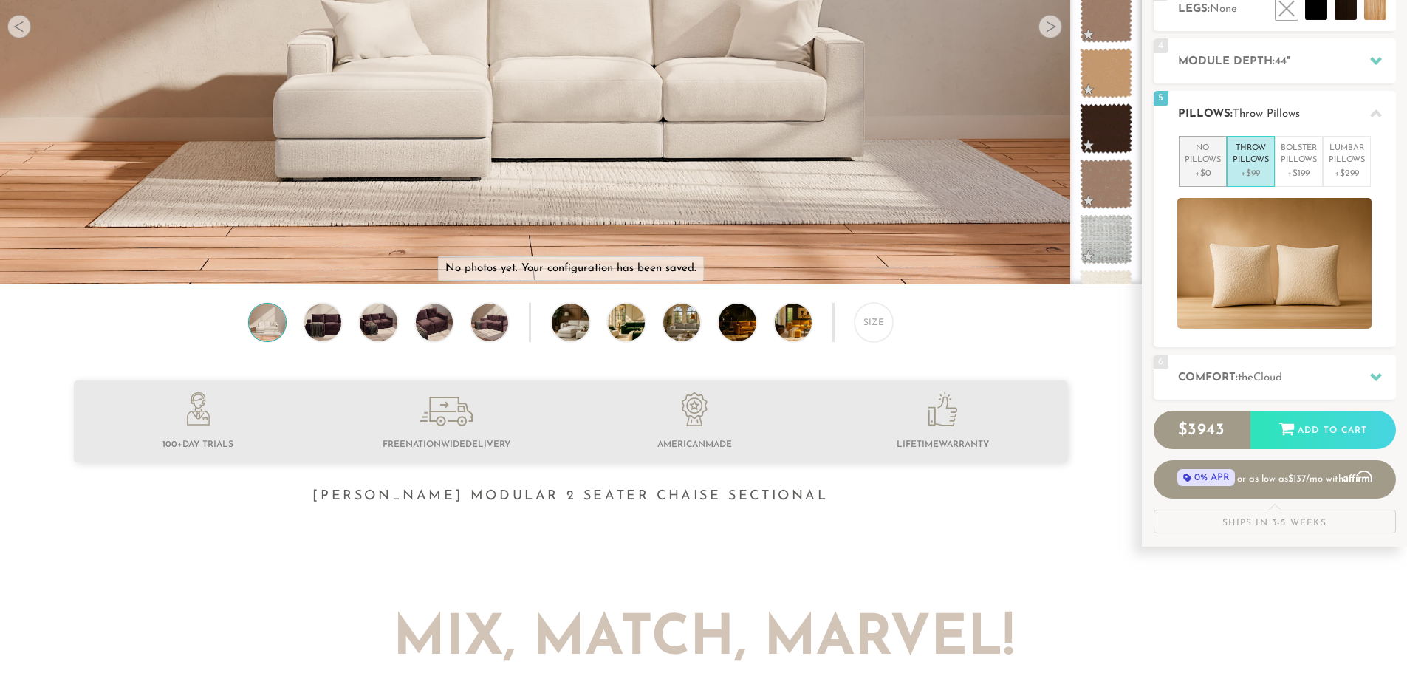
click at [1205, 163] on p "No Pillows" at bounding box center [1203, 155] width 36 height 24
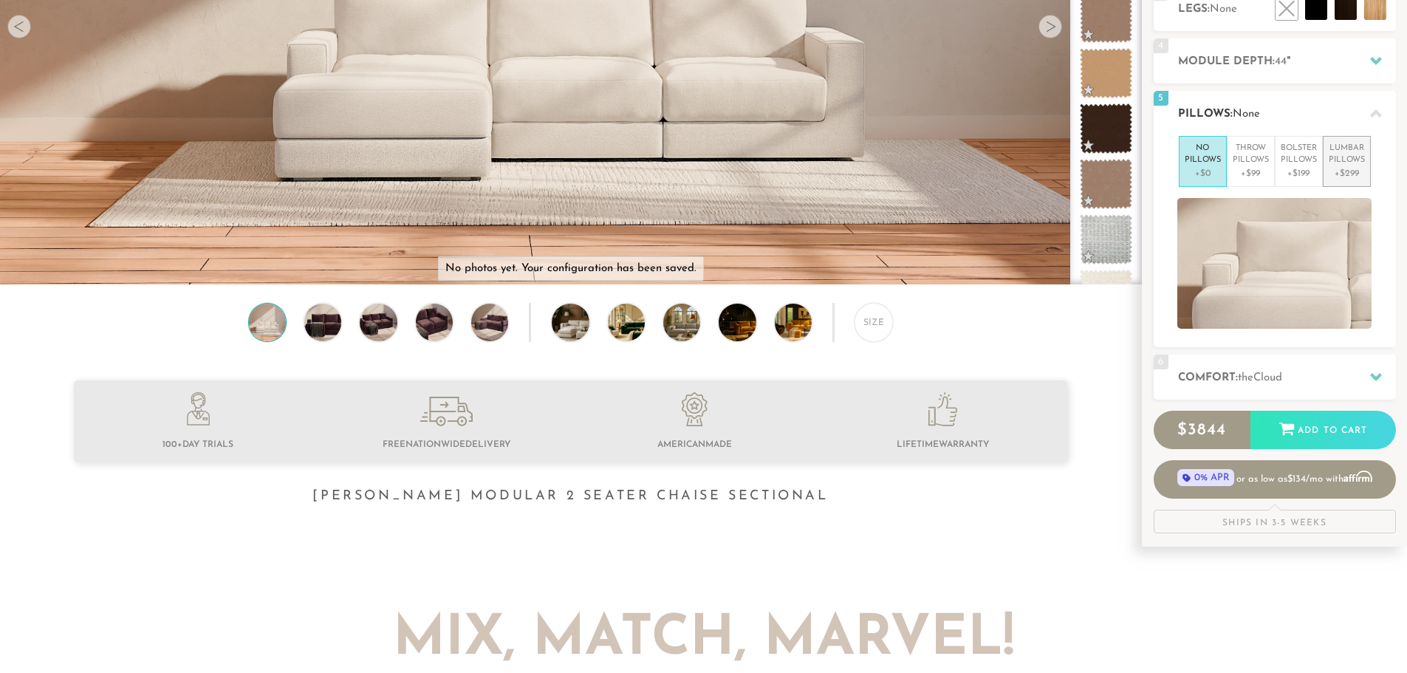
click at [1341, 174] on p "+$299" at bounding box center [1347, 173] width 36 height 13
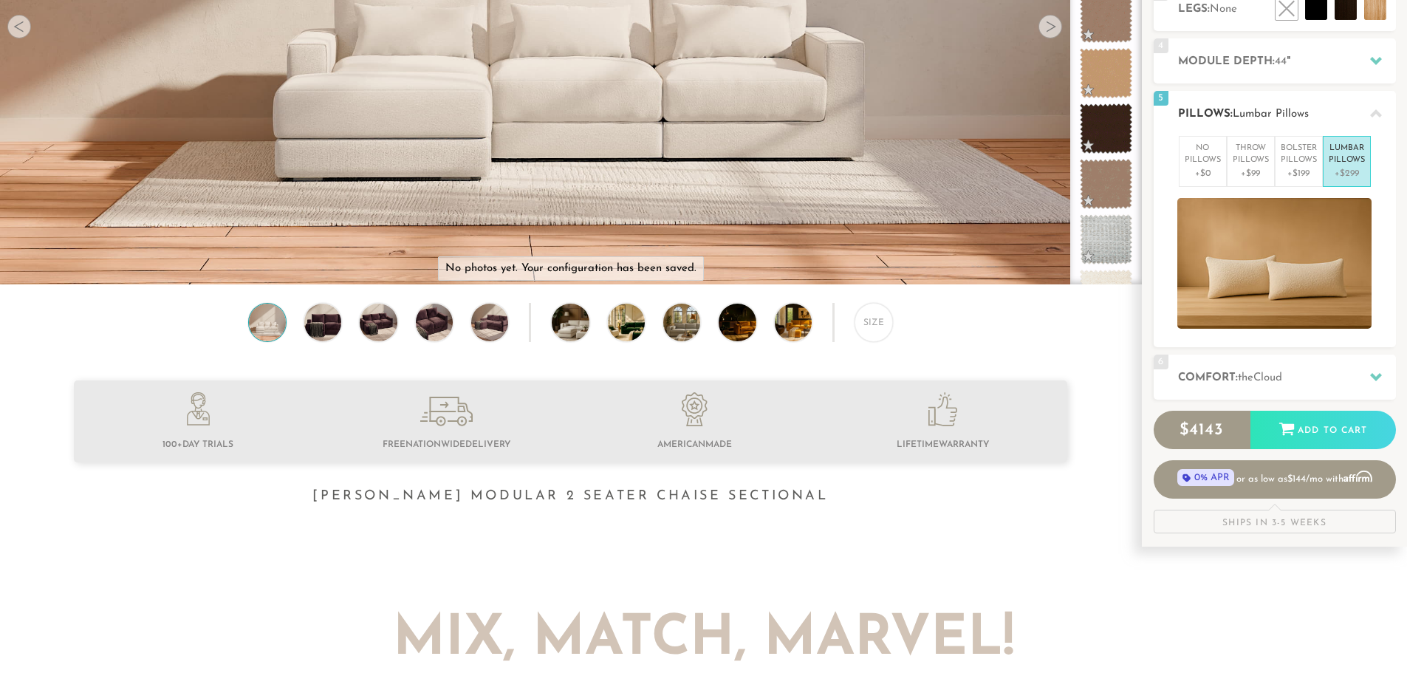
click at [1342, 170] on p "+$299" at bounding box center [1347, 173] width 36 height 13
click at [1215, 168] on p "+$0" at bounding box center [1203, 173] width 36 height 13
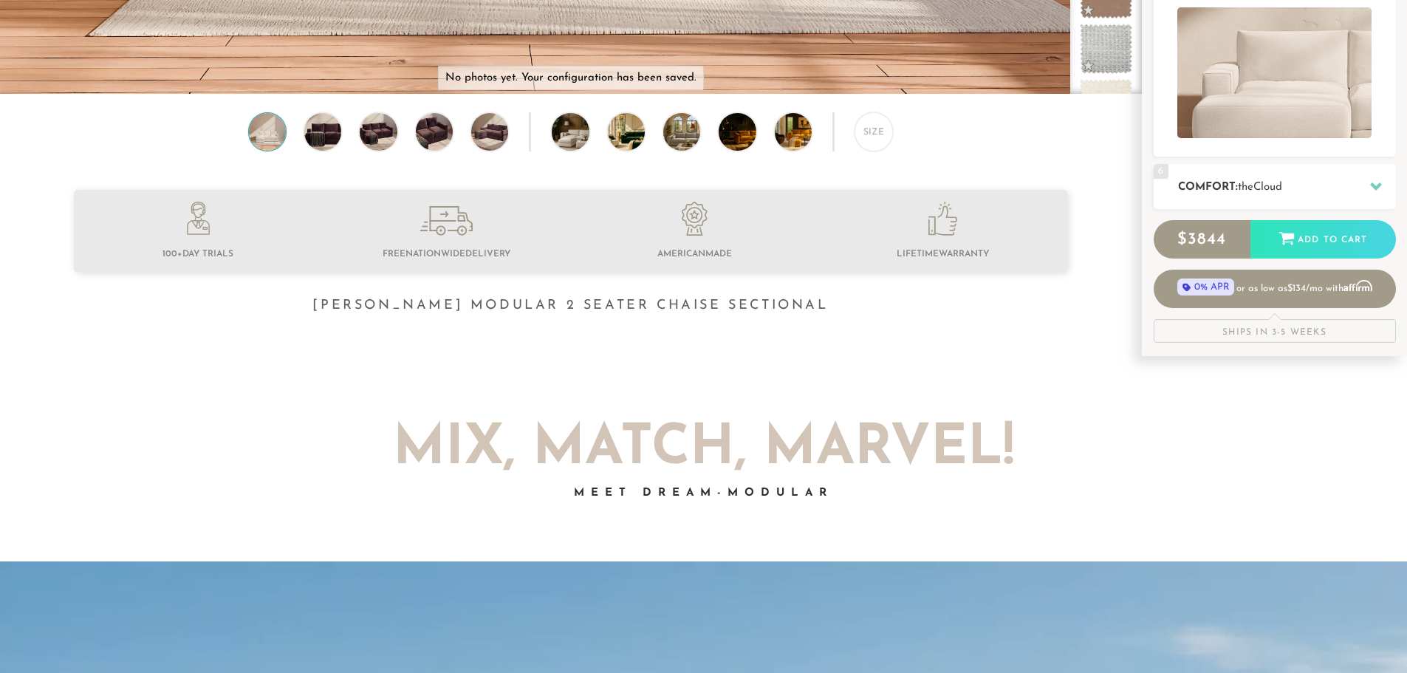
scroll to position [513, 0]
click at [1309, 182] on h2 "Comfort: the Cloud" at bounding box center [1287, 187] width 218 height 17
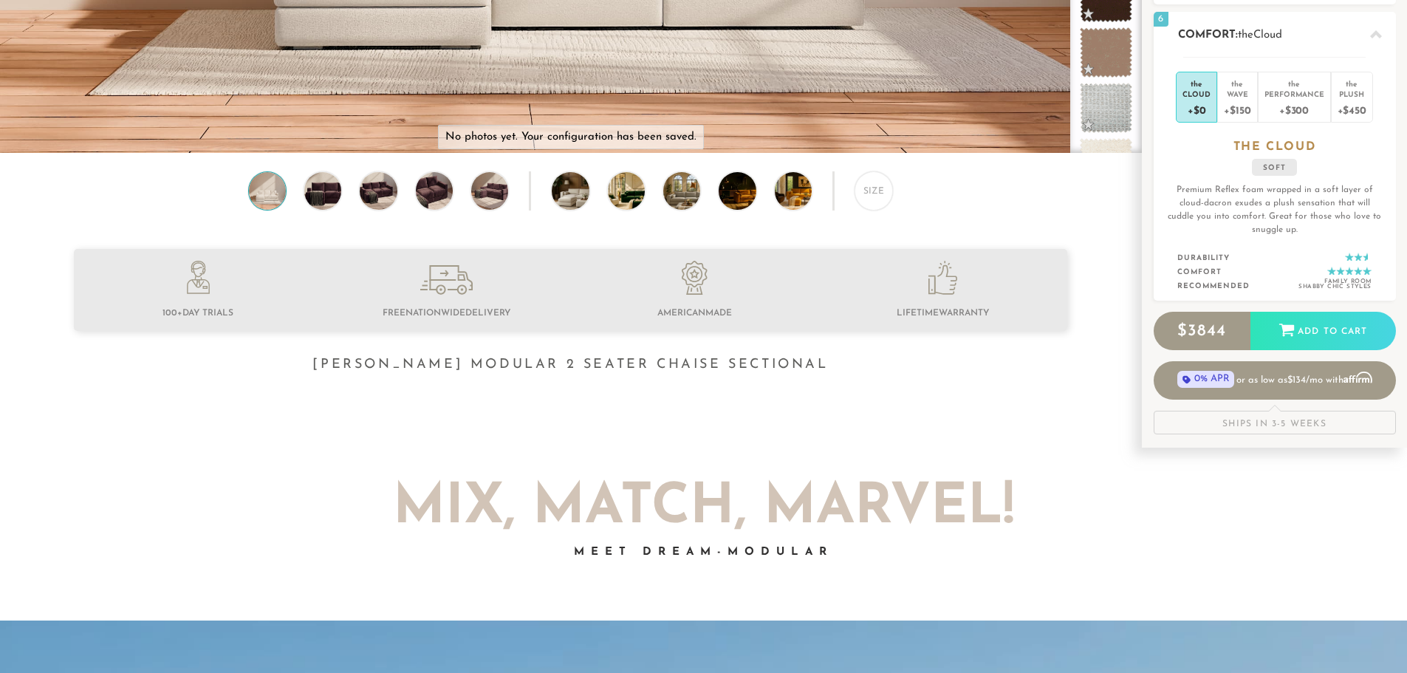
scroll to position [453, 0]
